Goal: Task Accomplishment & Management: Manage account settings

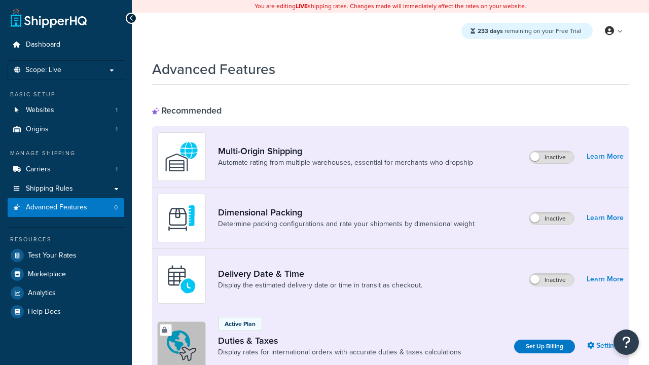
scroll to position [330, 0]
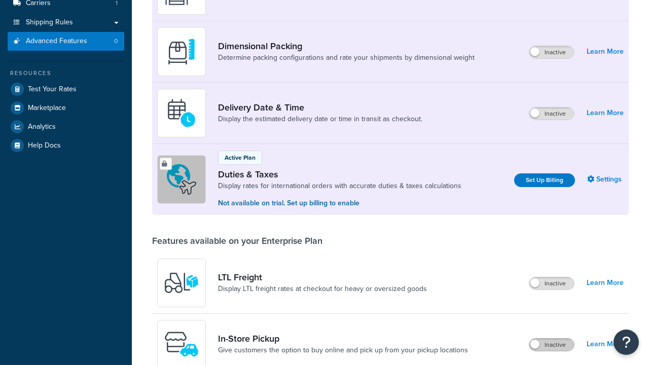
scroll to position [0, 0]
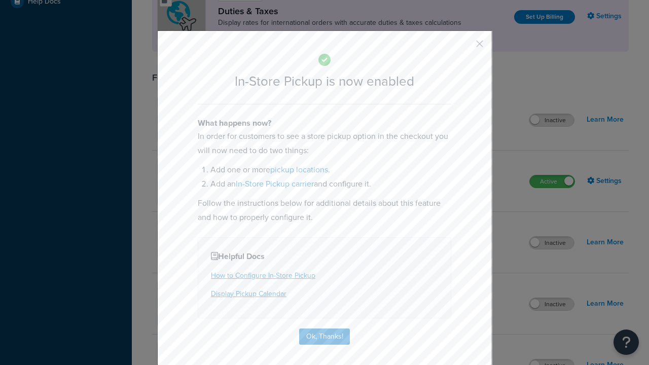
click at [464, 47] on button "button" at bounding box center [464, 47] width 3 height 3
